Goal: Navigation & Orientation: Find specific page/section

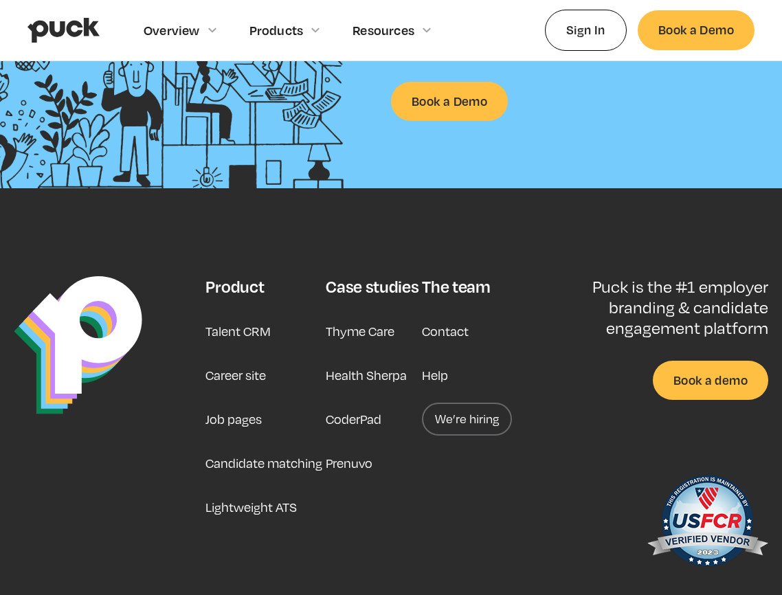
scroll to position [3397, 0]
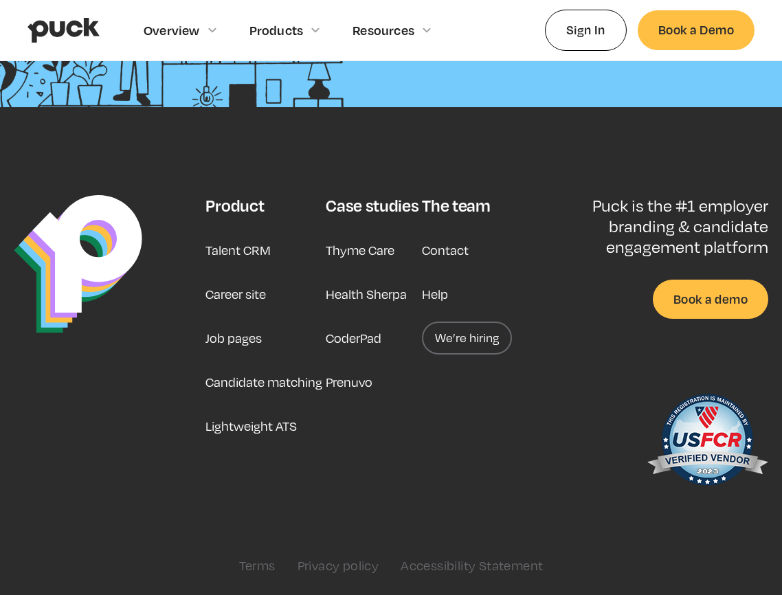
click at [230, 294] on link "Career site" at bounding box center [236, 294] width 60 height 33
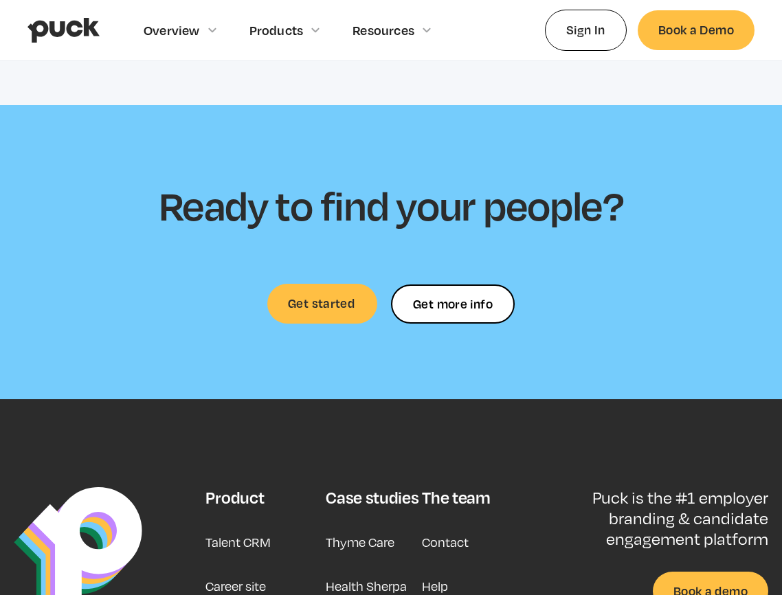
scroll to position [3834, 0]
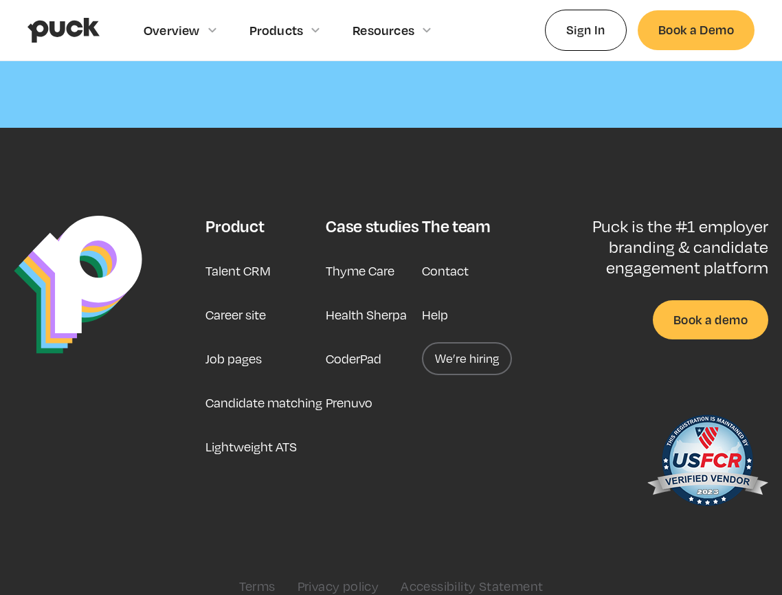
click at [218, 343] on link "Job pages" at bounding box center [234, 358] width 56 height 33
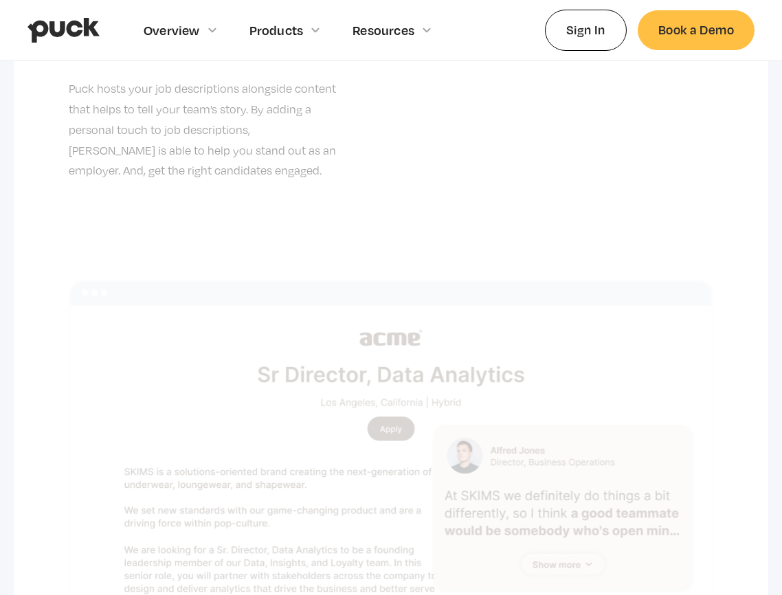
scroll to position [760, 0]
